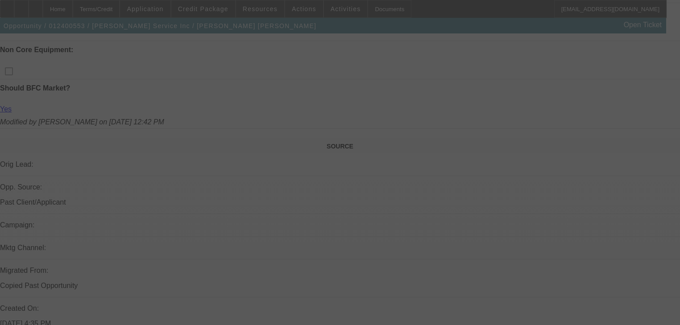
scroll to position [460, 0]
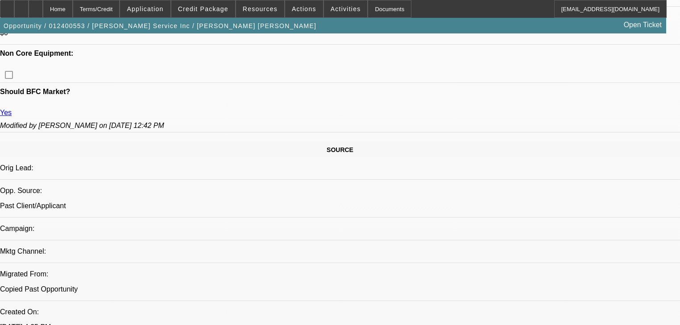
select select "0"
select select "6"
select select "0"
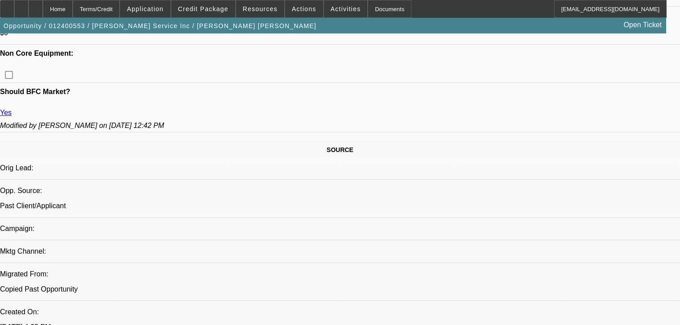
select select "0"
select select "6"
select select "0"
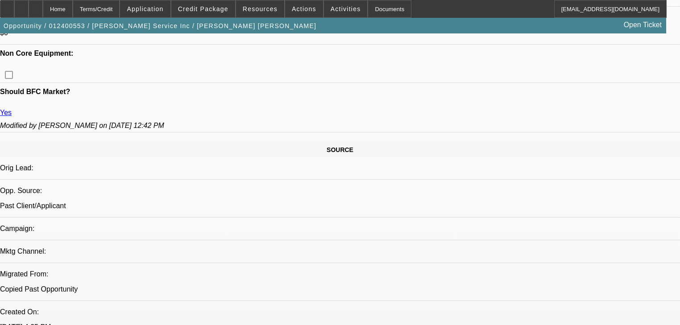
select select "0"
select select "6"
select select "0"
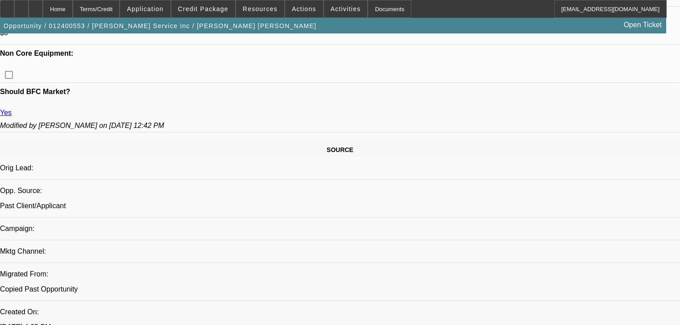
select select "6"
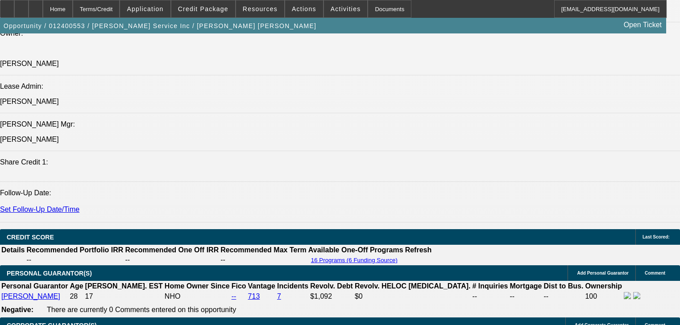
scroll to position [1067, 0]
